Goal: Task Accomplishment & Management: Complete application form

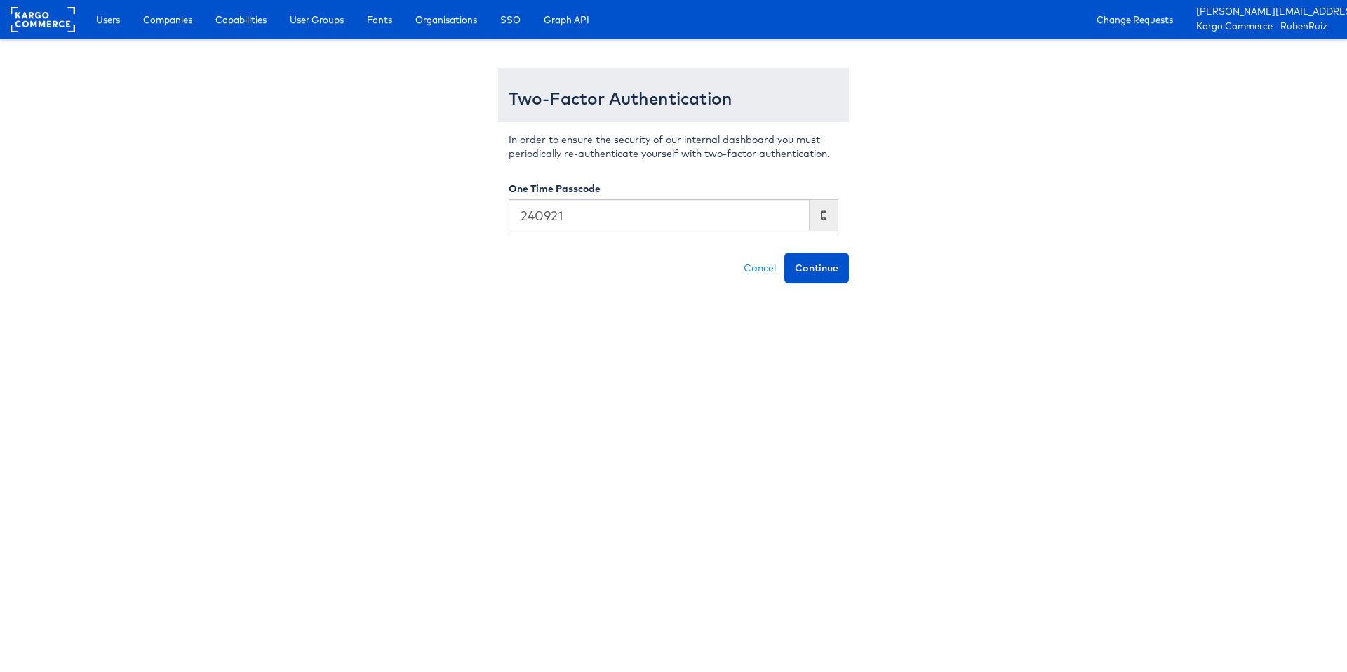
type input "240921"
click at [784, 253] on button "Continue" at bounding box center [816, 268] width 65 height 31
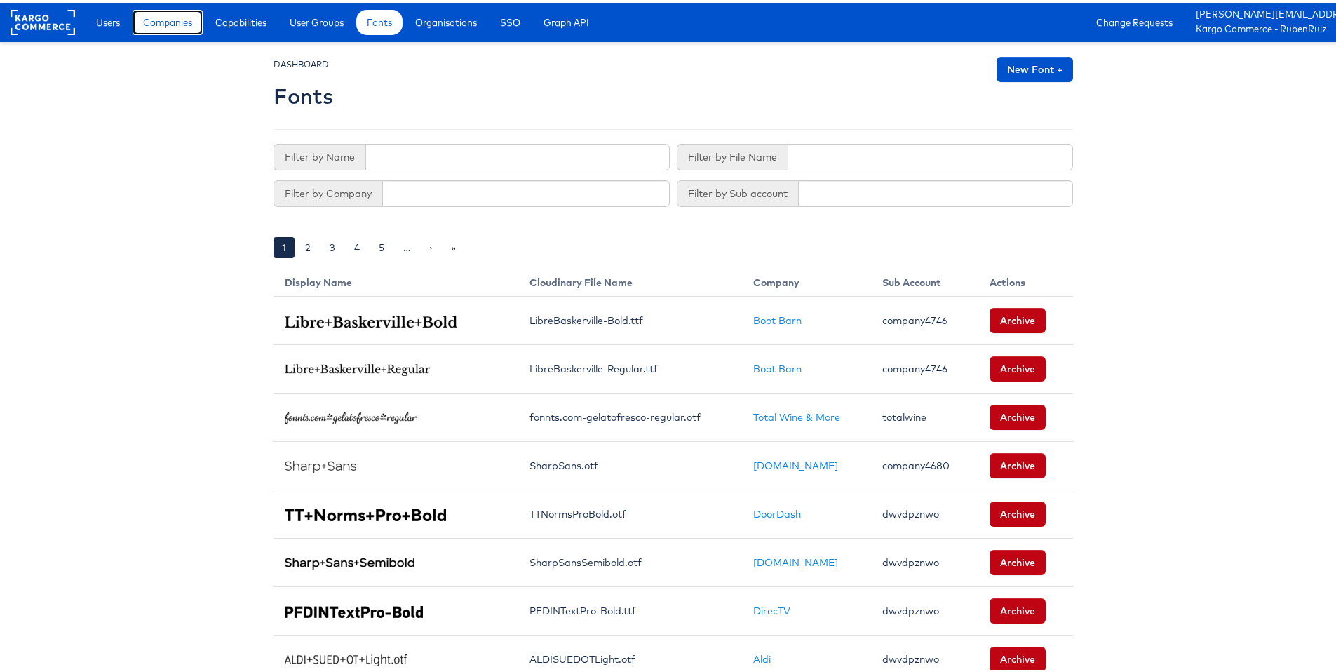
click at [153, 26] on span "Companies" at bounding box center [167, 20] width 49 height 14
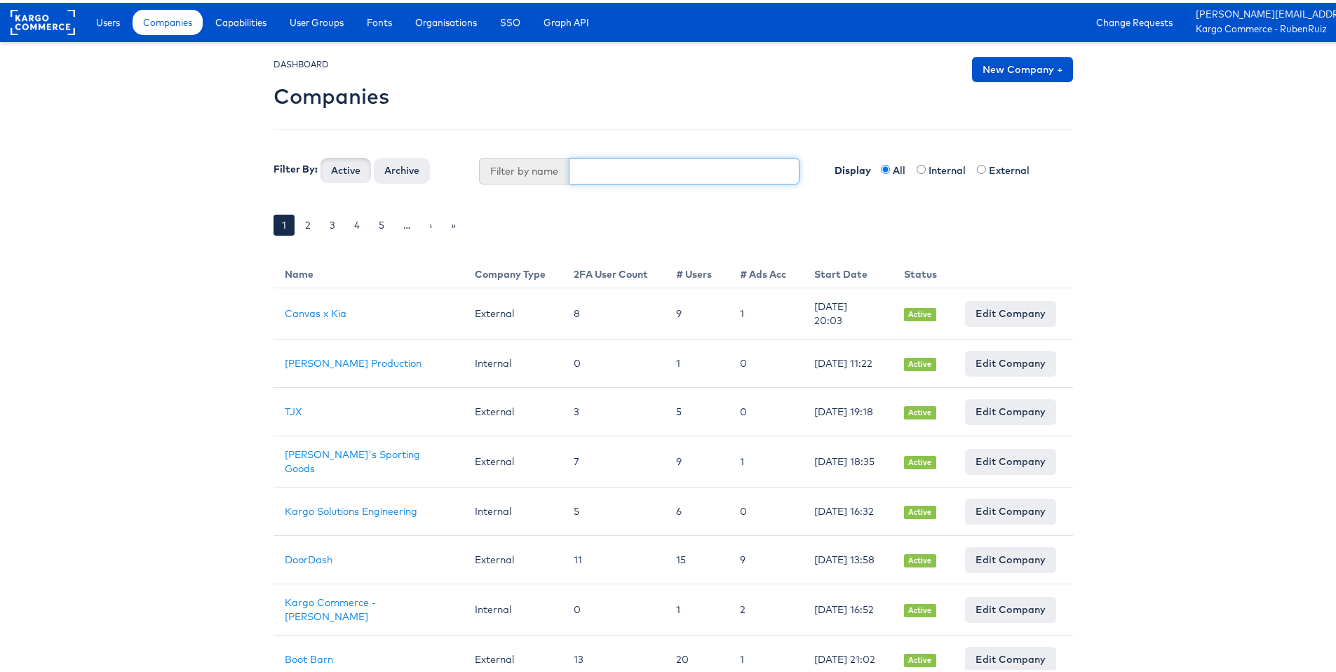
click at [636, 165] on input "text" at bounding box center [685, 168] width 232 height 27
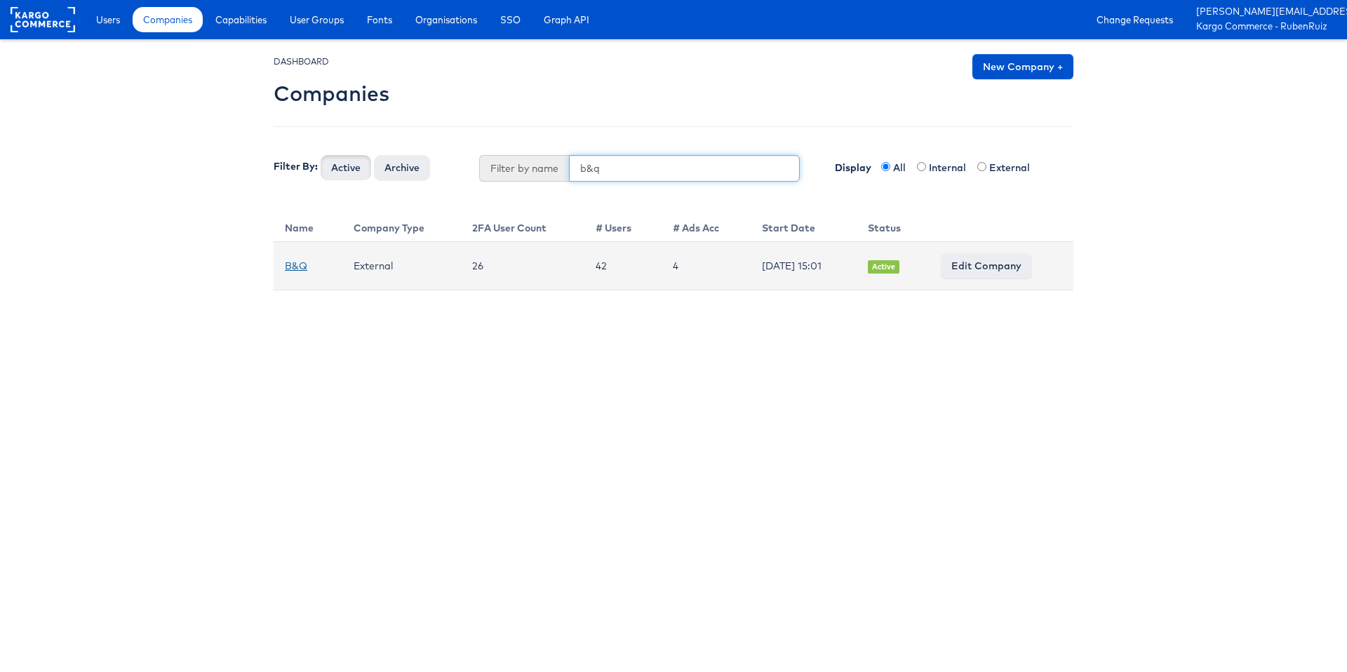
type input "b&q"
click at [292, 262] on link "B&Q" at bounding box center [296, 266] width 22 height 13
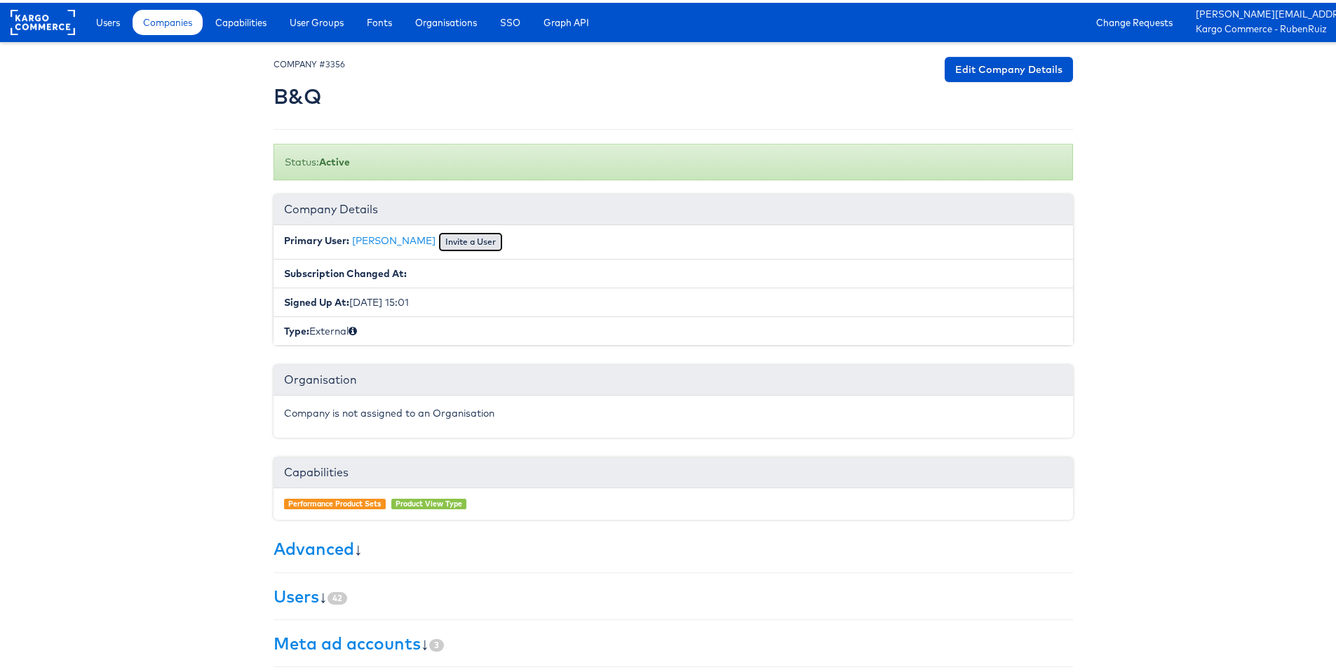
click at [478, 243] on button "Invite a User" at bounding box center [470, 239] width 65 height 20
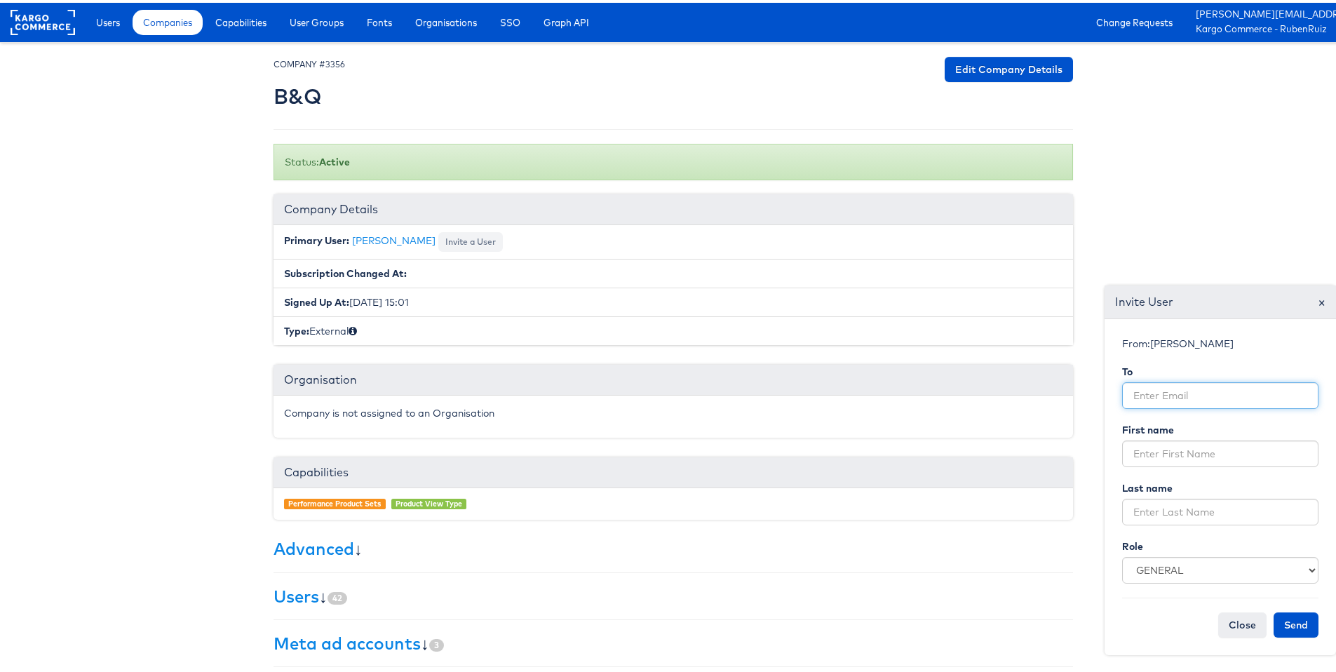
click at [1165, 391] on input "email" at bounding box center [1220, 393] width 196 height 27
paste input "Sophie.Doust@b-and-q.co.uk"
drag, startPoint x: 1120, startPoint y: 395, endPoint x: 1154, endPoint y: 391, distance: 33.9
click at [1154, 391] on input "Sophie.Doust@b-and-q.co.uk" at bounding box center [1220, 393] width 196 height 27
type input "Sophie.Doust@b-and-q.co.uk"
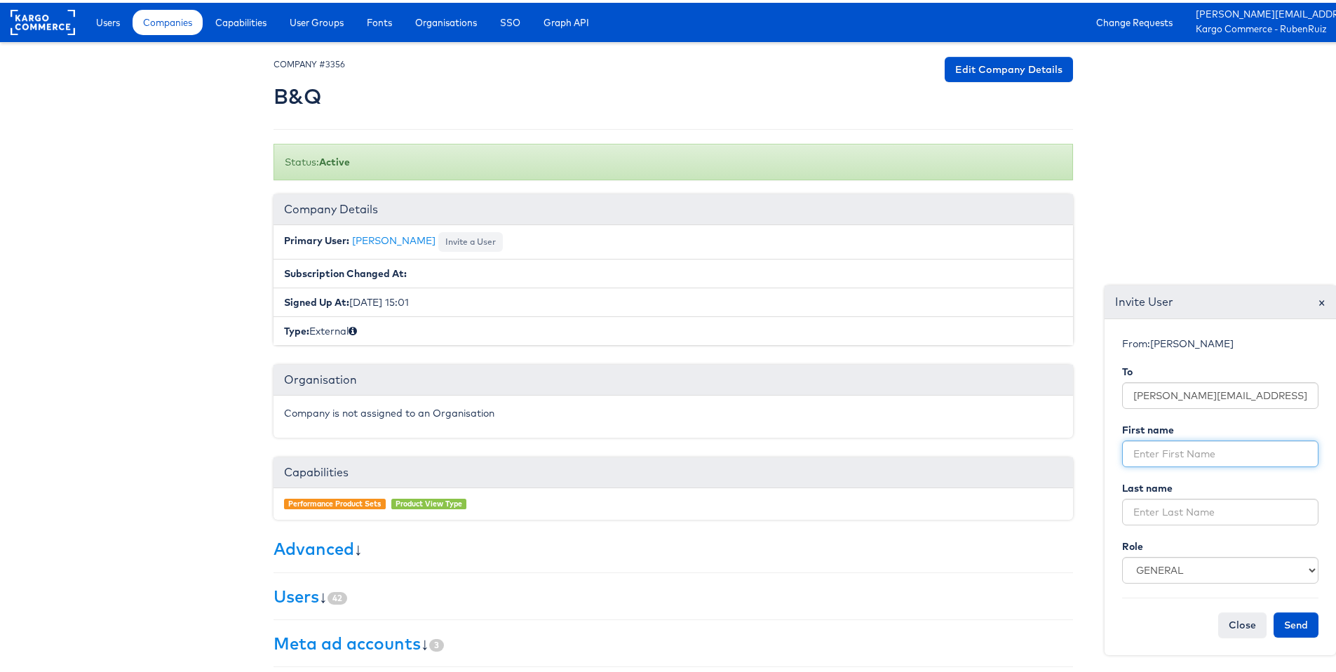
click at [1145, 457] on input "text" at bounding box center [1220, 451] width 196 height 27
paste input "Sophie"
type input "Sophie"
drag, startPoint x: 1160, startPoint y: 394, endPoint x: 1185, endPoint y: 391, distance: 24.7
click at [1185, 391] on input "Sophie.Doust@b-and-q.co.uk" at bounding box center [1220, 393] width 196 height 27
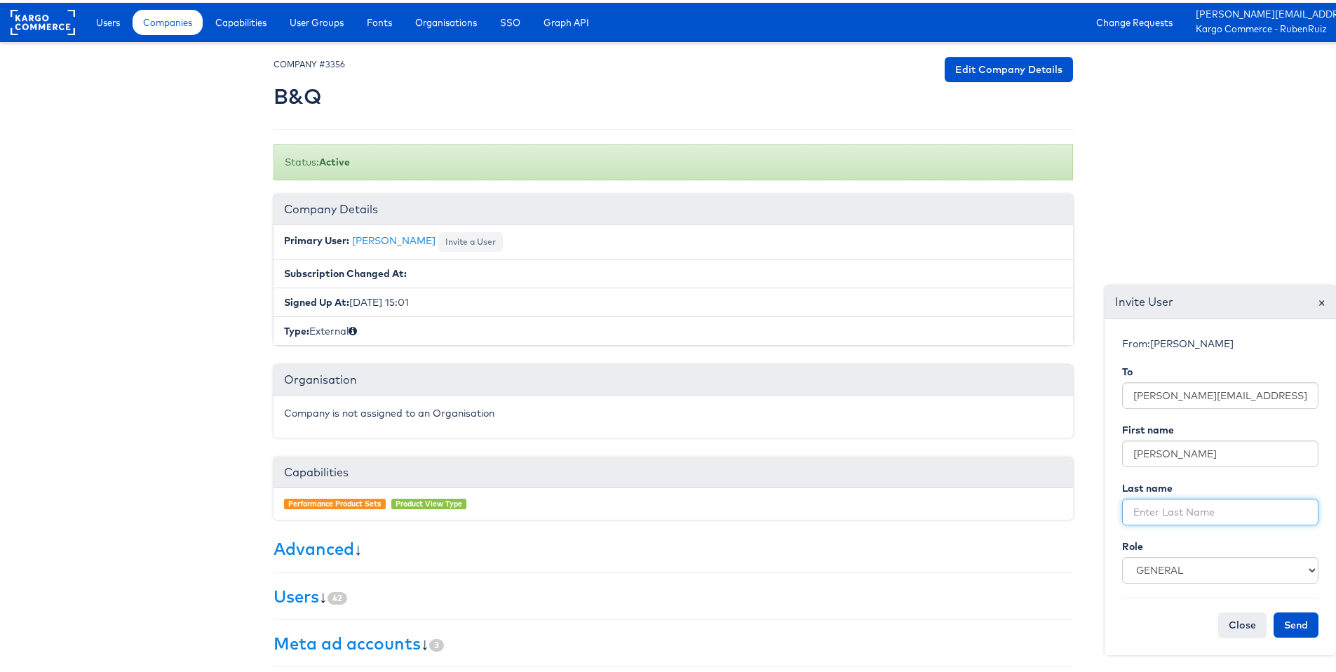
click at [1168, 508] on input "text" at bounding box center [1220, 509] width 196 height 27
paste input "Doust"
type input "Doust"
click at [1292, 622] on button "Send" at bounding box center [1296, 622] width 45 height 25
